Goal: Information Seeking & Learning: Learn about a topic

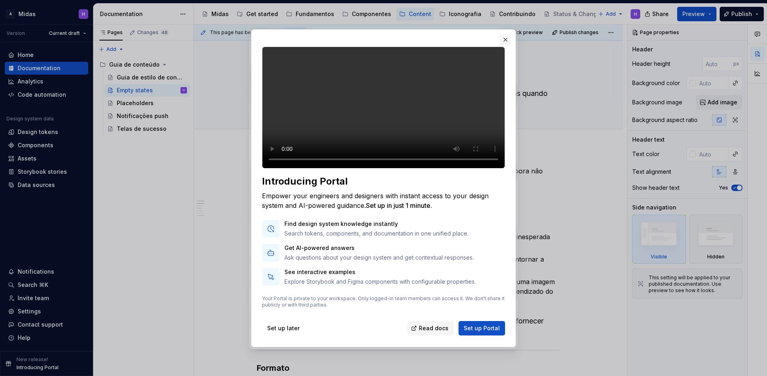
click at [506, 34] on button "button" at bounding box center [505, 39] width 11 height 11
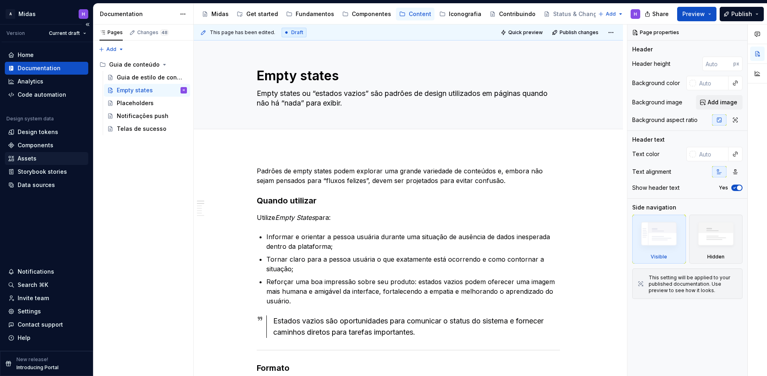
click at [39, 161] on div "Assets" at bounding box center [46, 159] width 77 height 8
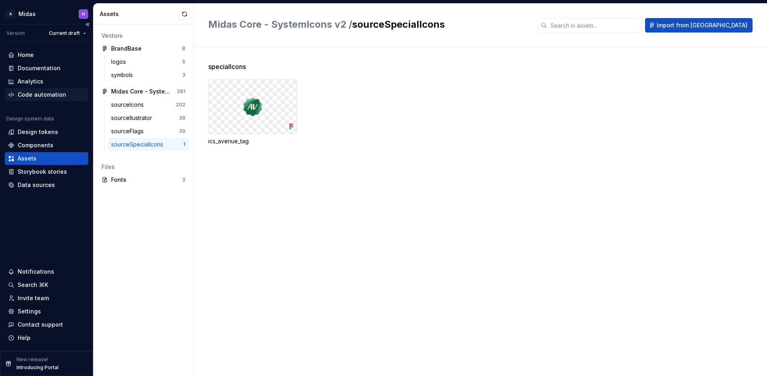
click at [64, 94] on div "Code automation" at bounding box center [46, 95] width 77 height 8
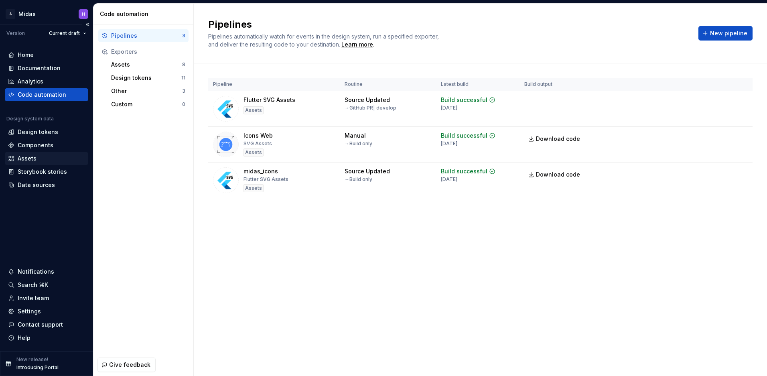
click at [53, 160] on div "Assets" at bounding box center [46, 159] width 77 height 8
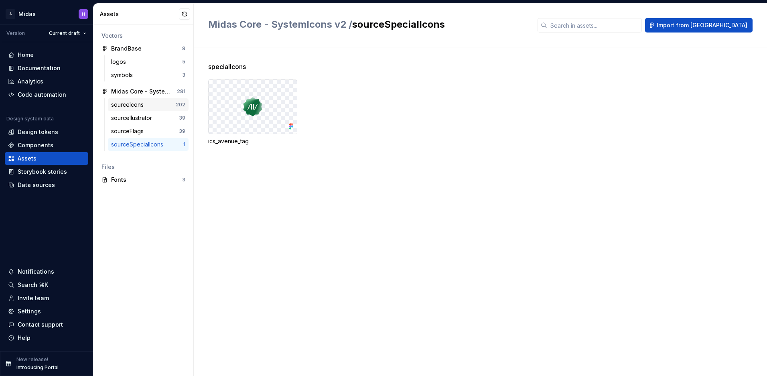
click at [146, 104] on div "sourceIcons" at bounding box center [129, 105] width 36 height 8
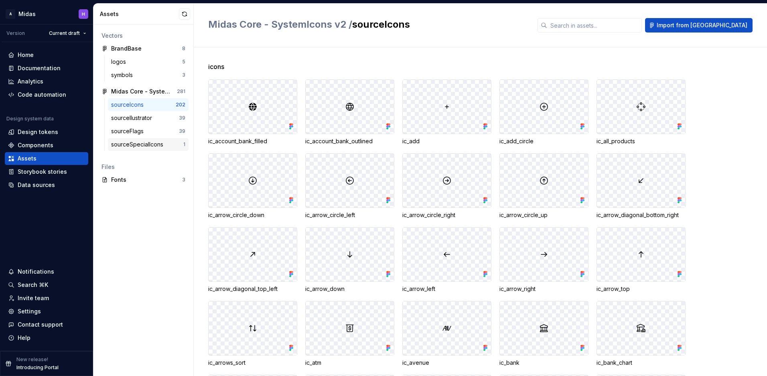
click at [160, 148] on div "sourceSpecialIcons 1" at bounding box center [148, 144] width 81 height 13
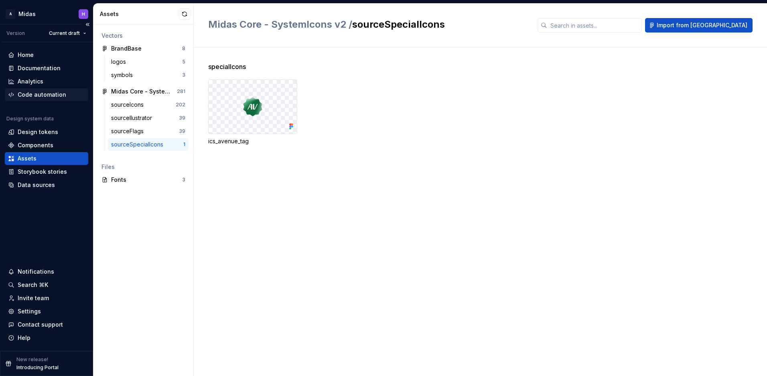
click at [63, 96] on div "Code automation" at bounding box center [42, 95] width 49 height 8
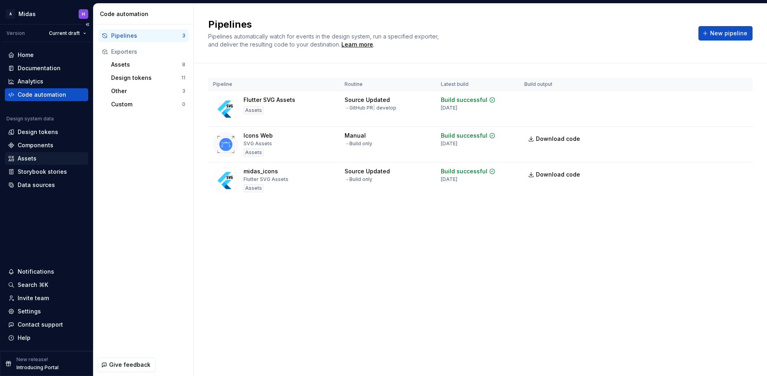
click at [59, 159] on div "Assets" at bounding box center [46, 159] width 77 height 8
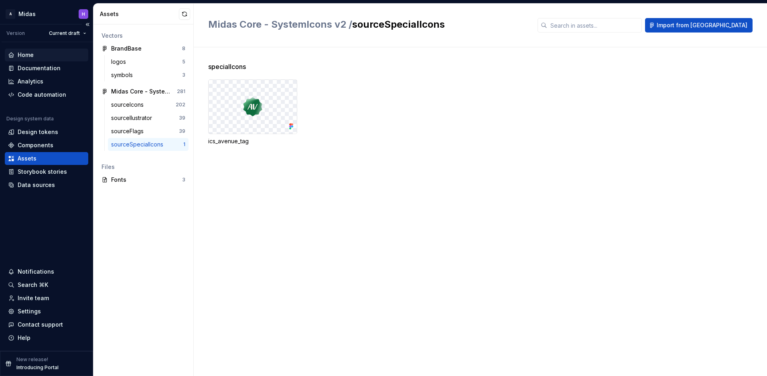
click at [36, 60] on div "Home" at bounding box center [46, 55] width 83 height 13
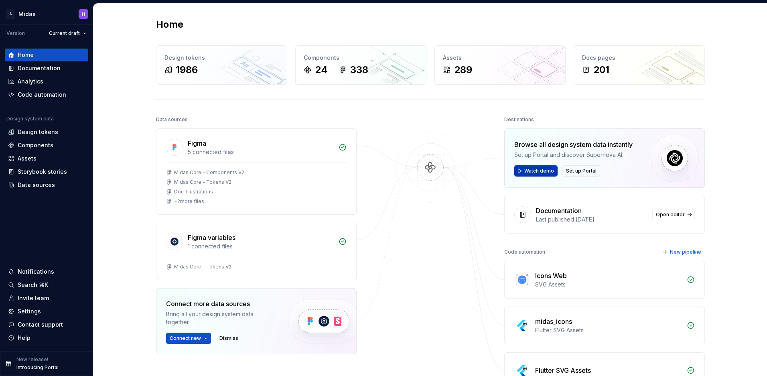
drag, startPoint x: 539, startPoint y: 173, endPoint x: 524, endPoint y: 167, distance: 16.1
click at [525, 168] on span "Watch demo" at bounding box center [540, 171] width 30 height 6
drag, startPoint x: 547, startPoint y: 146, endPoint x: 557, endPoint y: 159, distance: 16.5
click at [59, 67] on div "Documentation" at bounding box center [46, 68] width 77 height 8
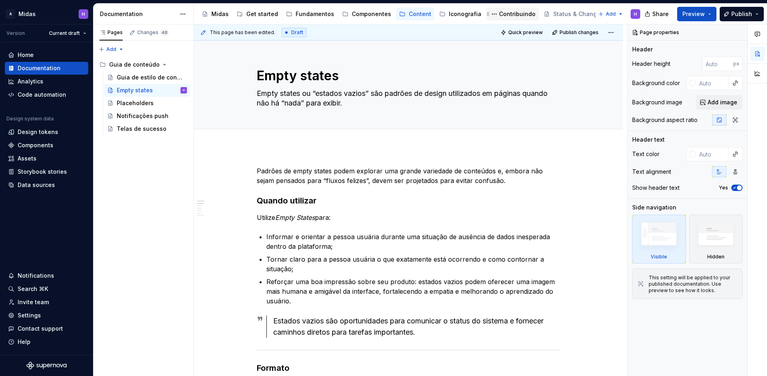
click at [500, 18] on div "Contribuindo" at bounding box center [517, 14] width 37 height 8
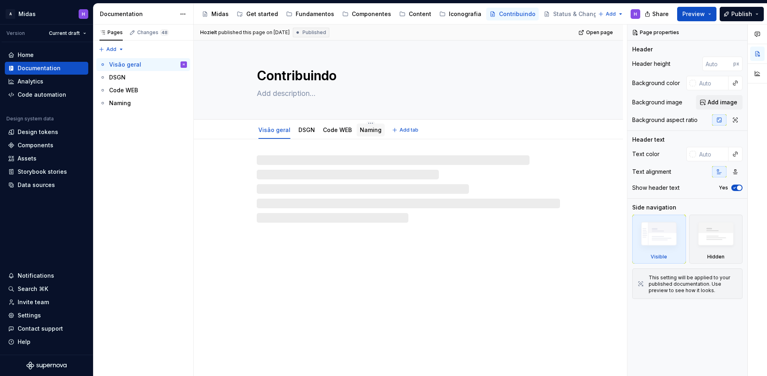
click at [364, 131] on link "Naming" at bounding box center [371, 129] width 22 height 7
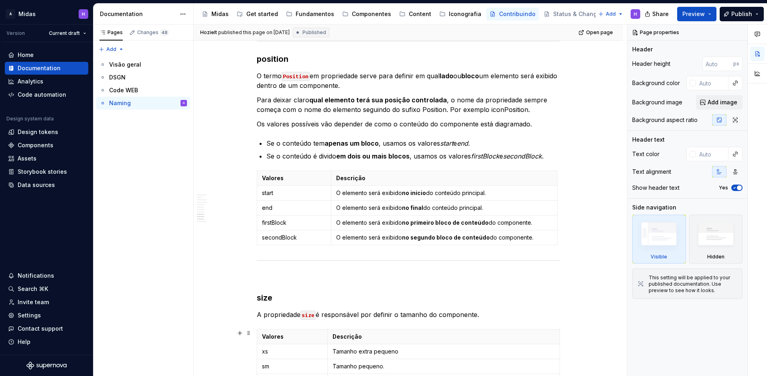
scroll to position [1285, 0]
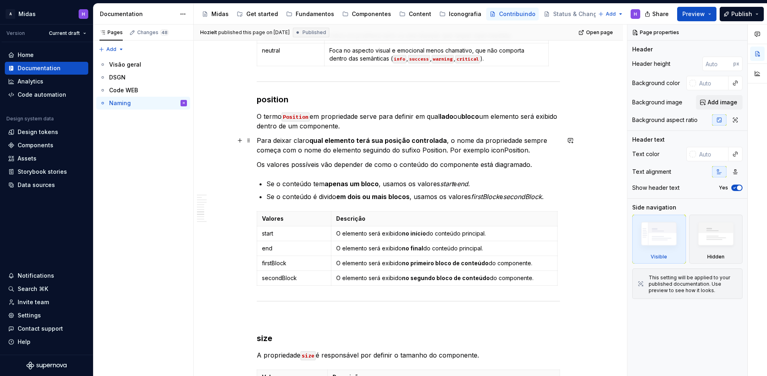
type textarea "*"
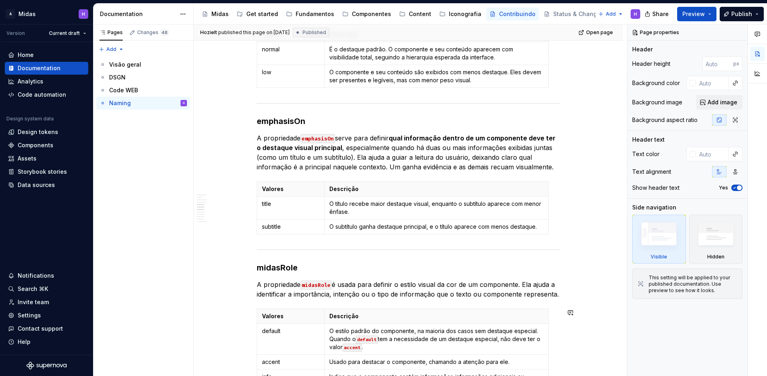
scroll to position [809, 0]
